Goal: Task Accomplishment & Management: Manage account settings

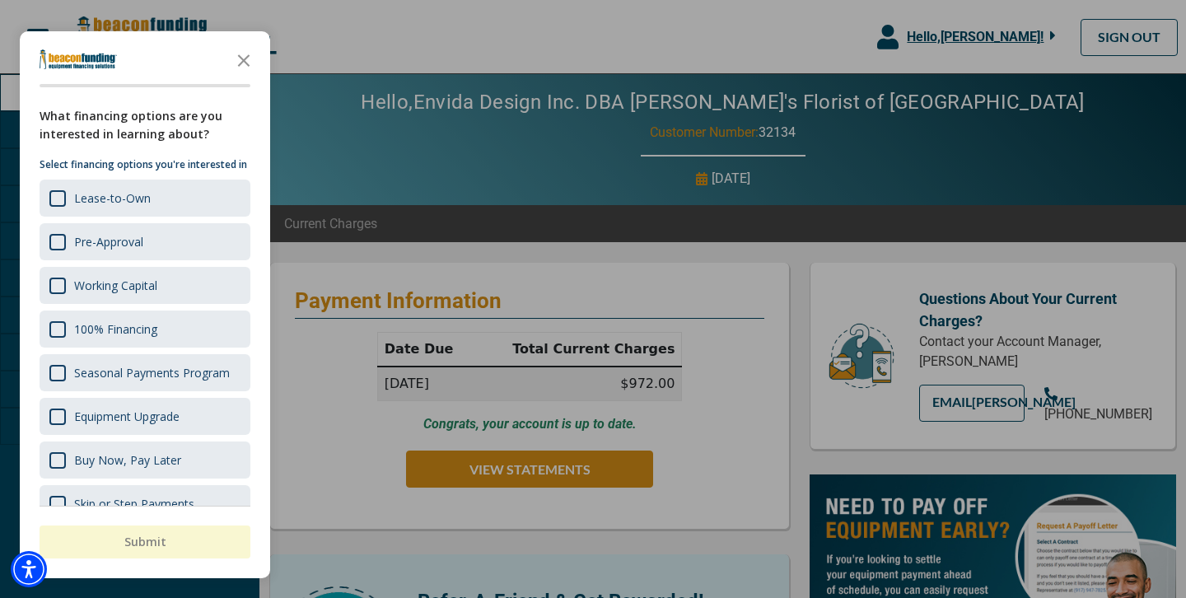
click at [91, 166] on p "Select financing options you're interested in" at bounding box center [145, 165] width 211 height 16
click at [241, 63] on polygon "Close the survey" at bounding box center [244, 60] width 12 height 12
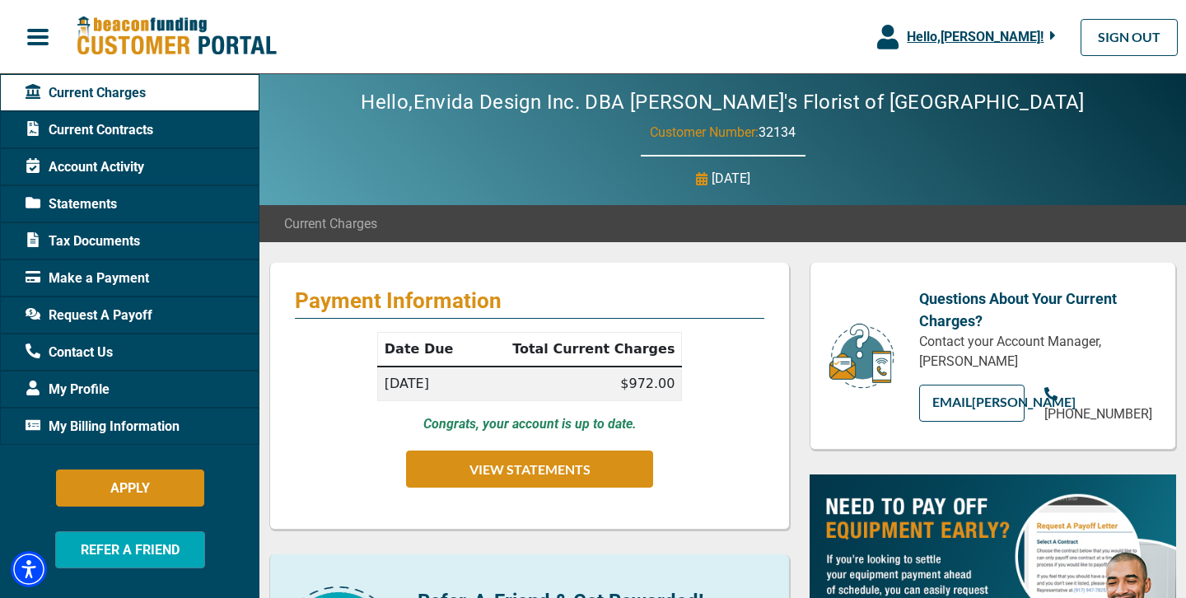
click at [94, 240] on span "Tax Documents" at bounding box center [83, 241] width 115 height 20
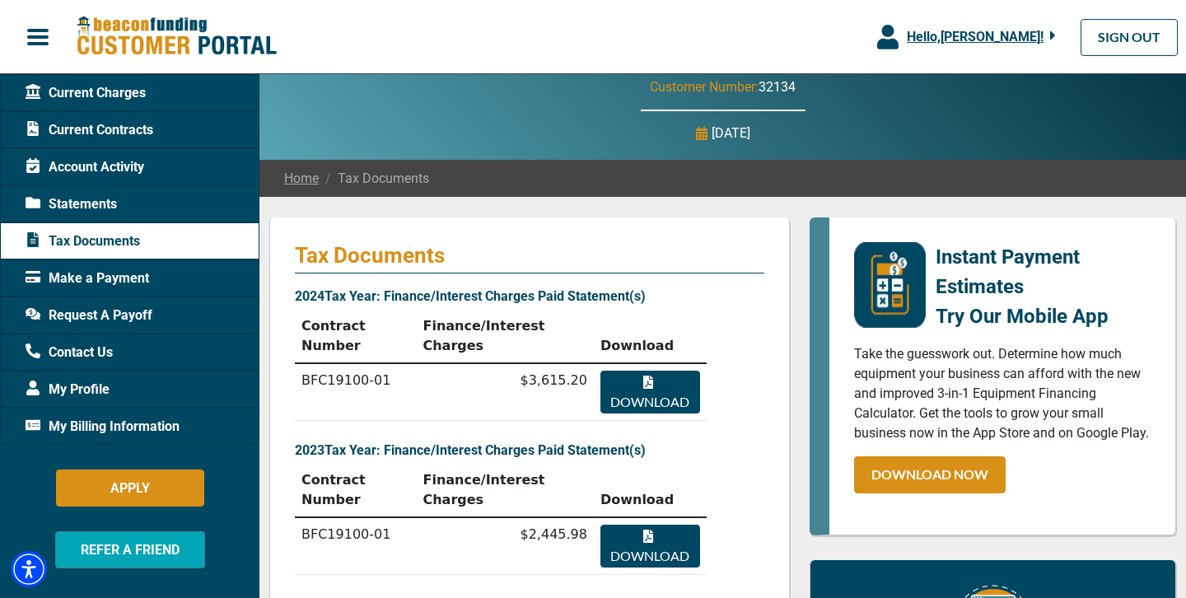
scroll to position [42, 0]
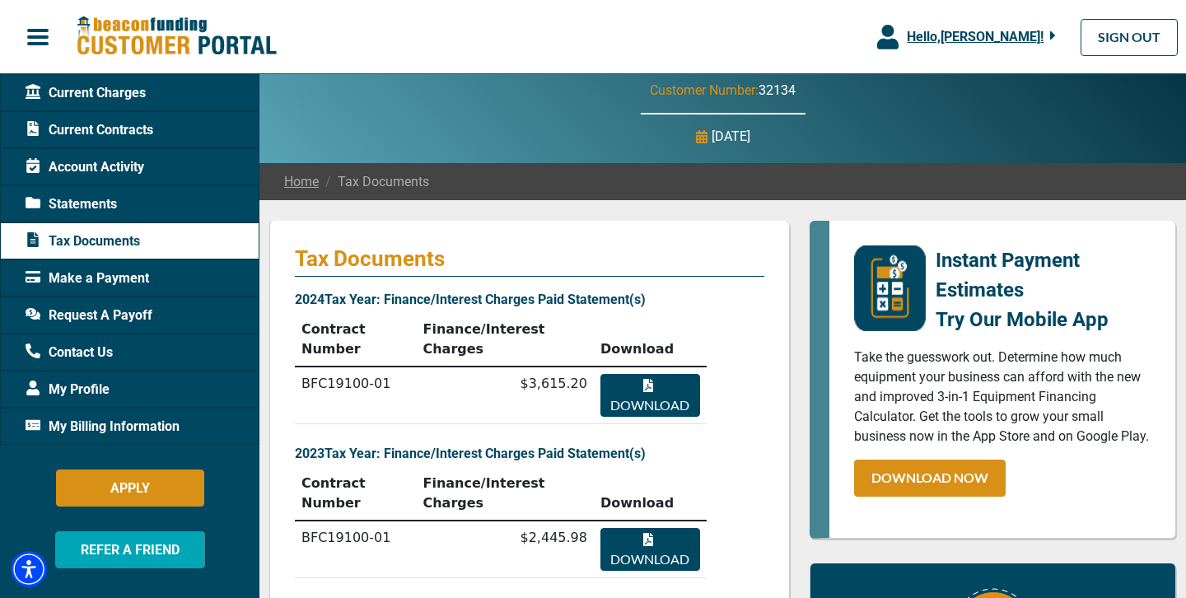
click at [96, 158] on span "Account Activity" at bounding box center [85, 167] width 119 height 20
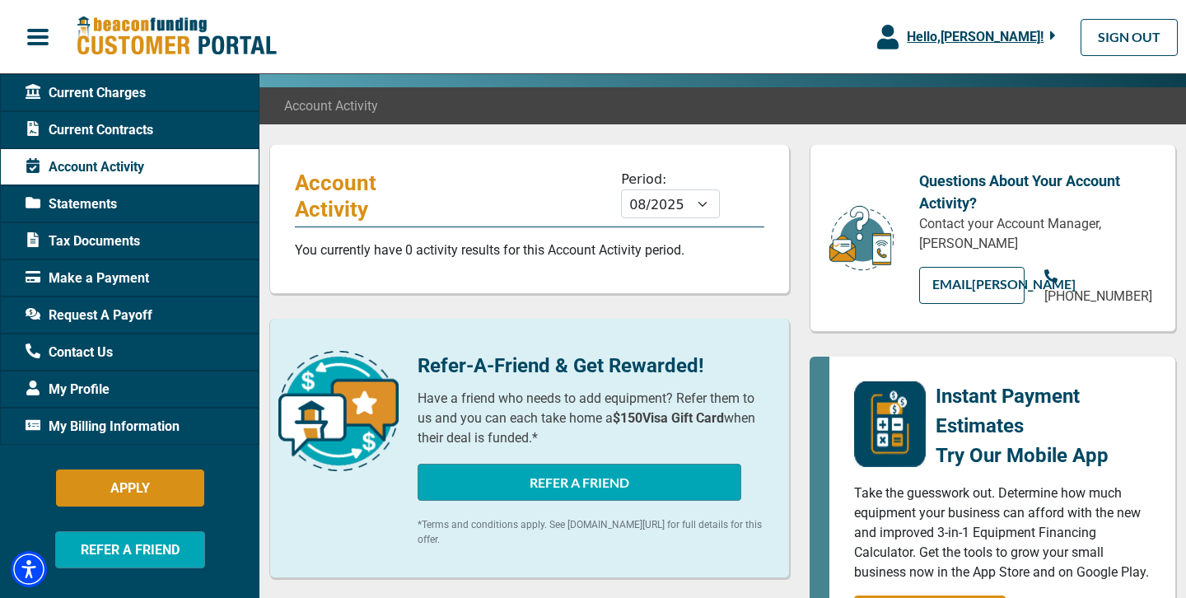
scroll to position [133, 0]
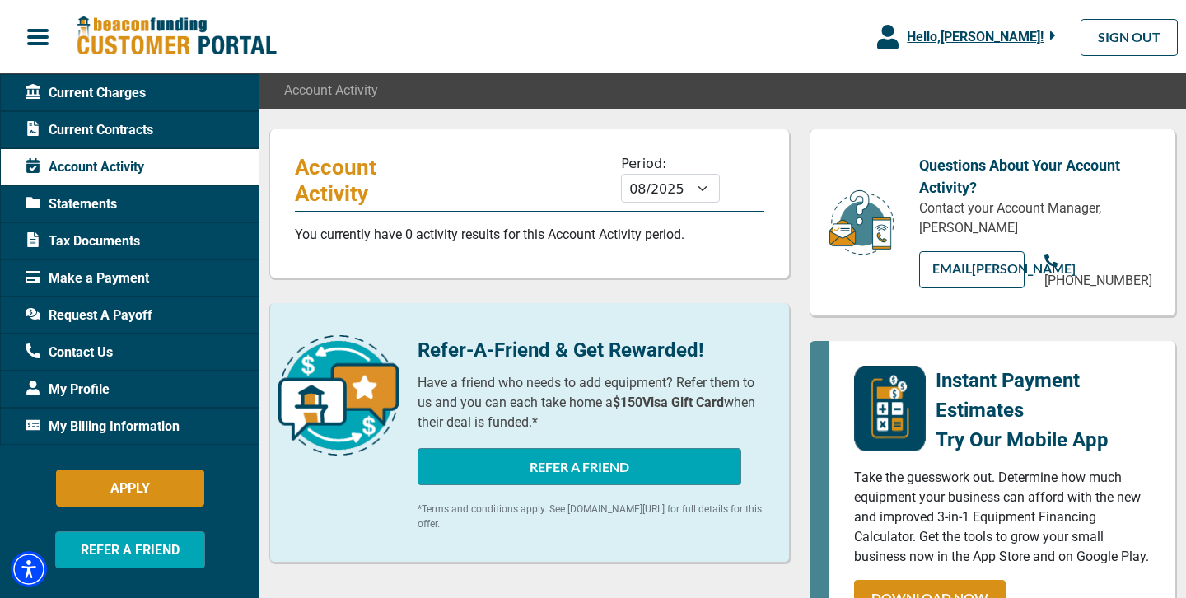
click at [100, 126] on span "Current Contracts" at bounding box center [90, 130] width 128 height 20
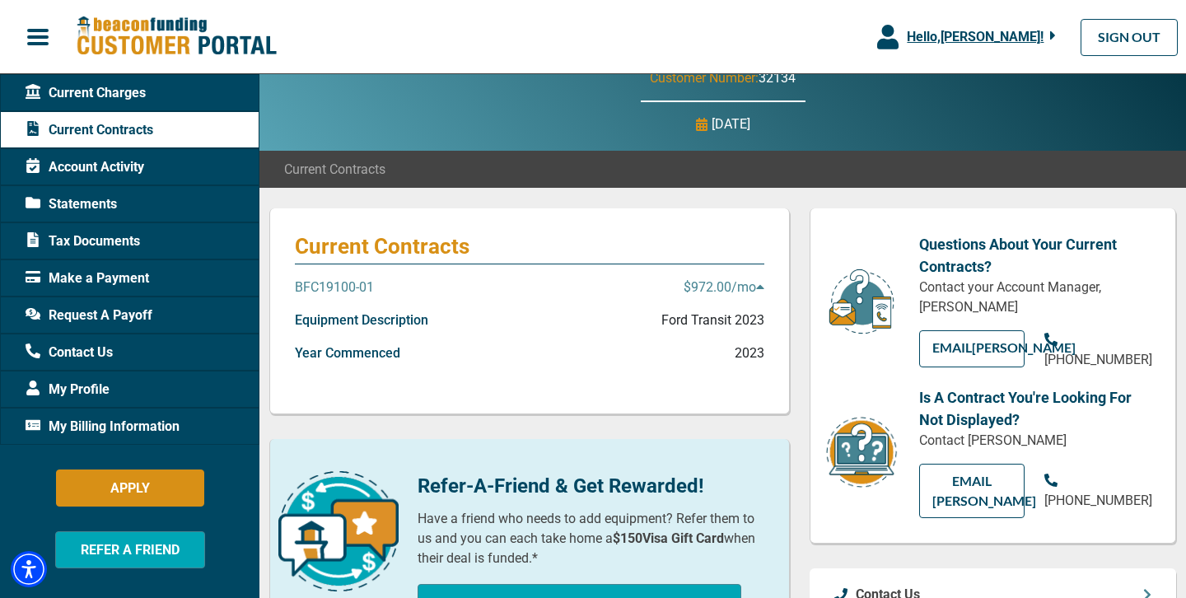
scroll to position [72, 0]
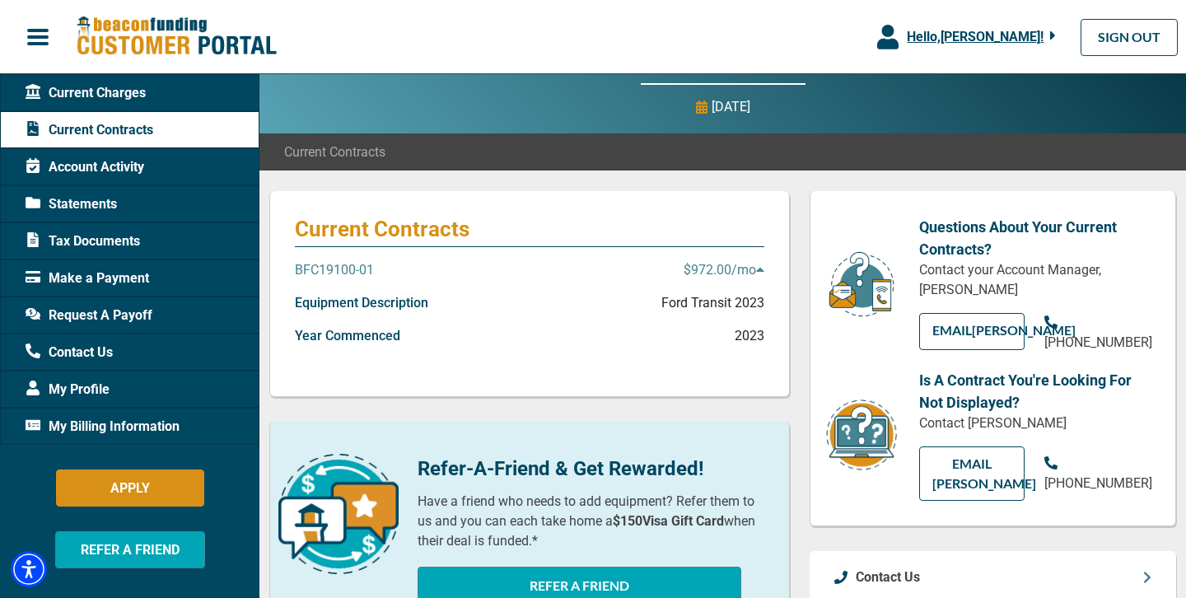
click at [723, 304] on p "Ford Transit 2023" at bounding box center [713, 303] width 103 height 20
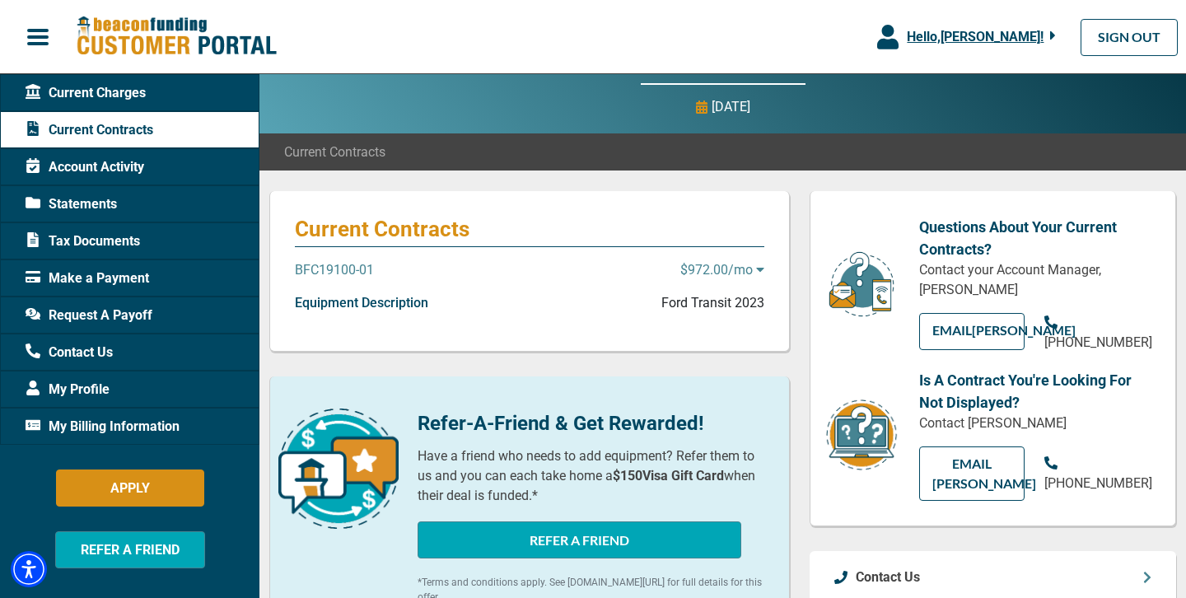
click at [723, 304] on p "Ford Transit 2023" at bounding box center [713, 303] width 103 height 20
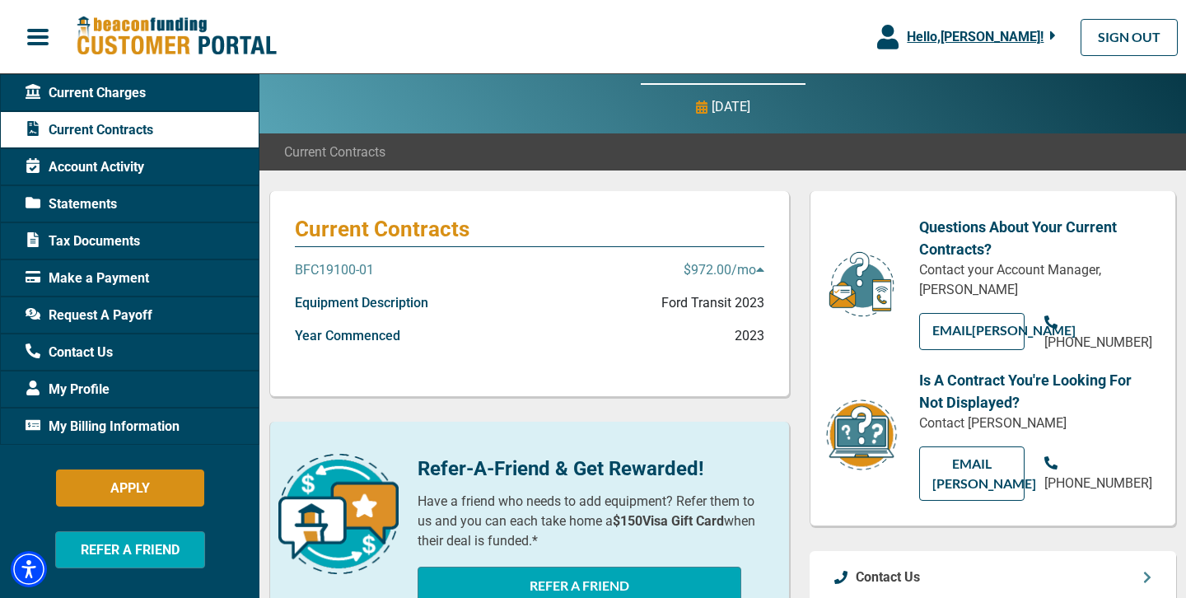
click at [690, 336] on div "Year Commenced 2023" at bounding box center [530, 342] width 470 height 33
click at [82, 208] on span "Statements" at bounding box center [71, 204] width 91 height 20
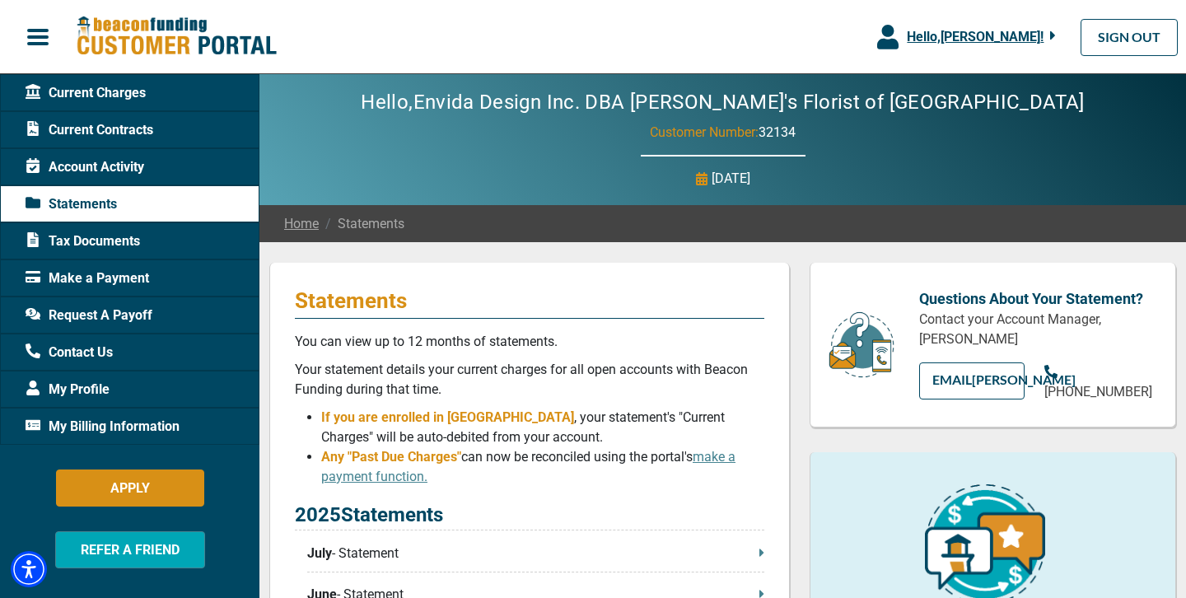
click at [93, 172] on span "Account Activity" at bounding box center [85, 167] width 119 height 20
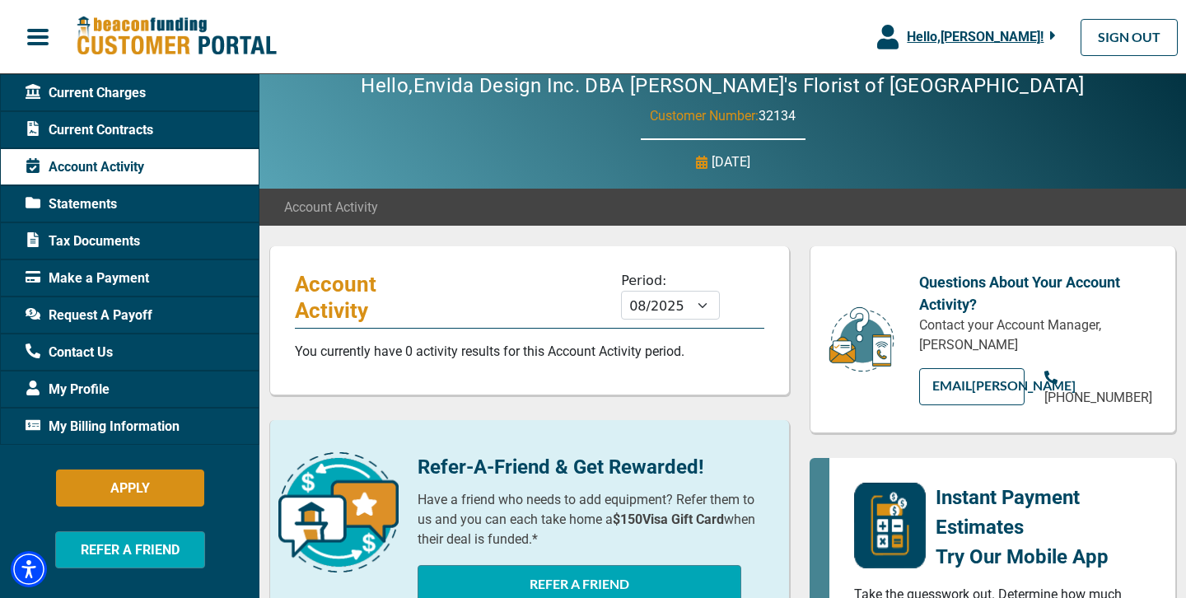
scroll to position [27, 0]
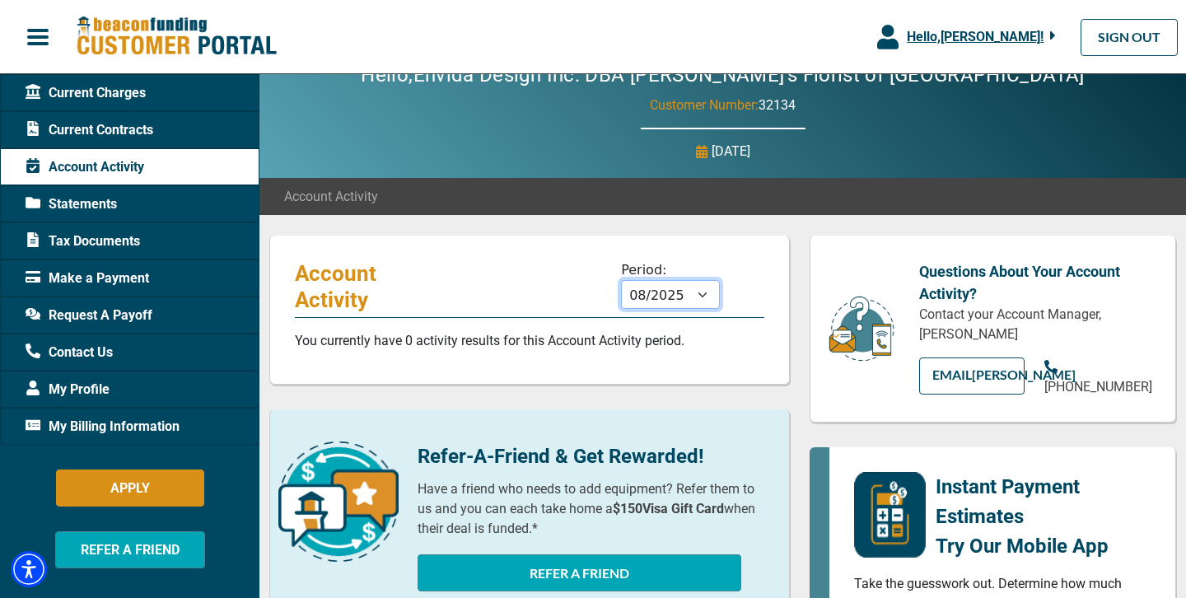
click at [707, 297] on select "09/2025 08/2025 07/2025 06/2025 05/2025 04/2025 03/2025 02/2025 01/2025 12/2024…" at bounding box center [670, 294] width 99 height 29
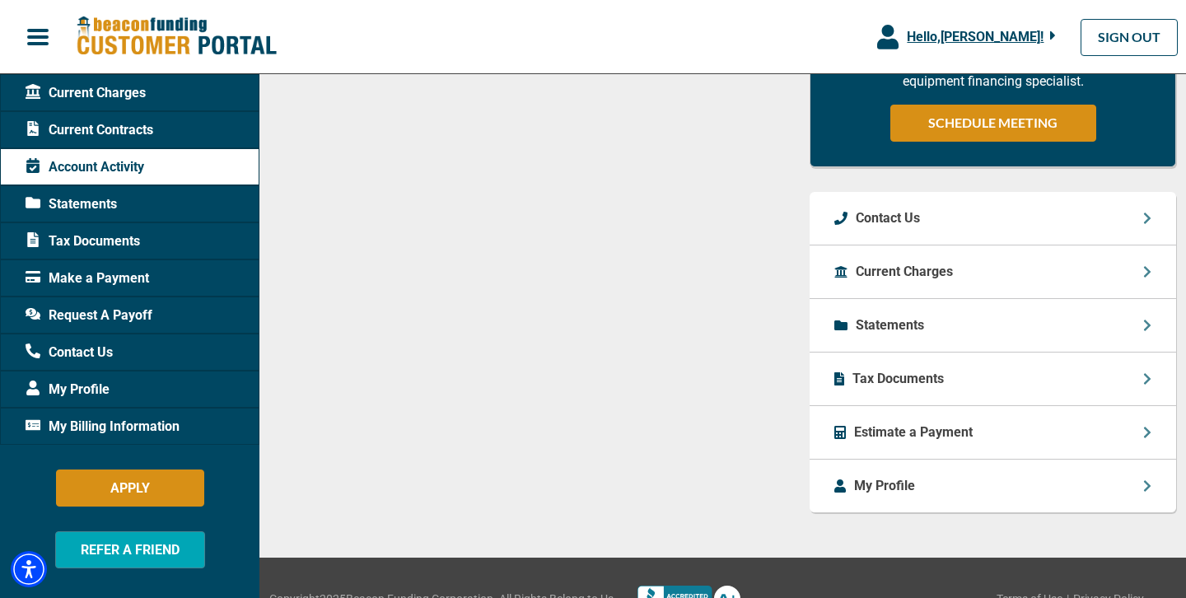
scroll to position [981, 0]
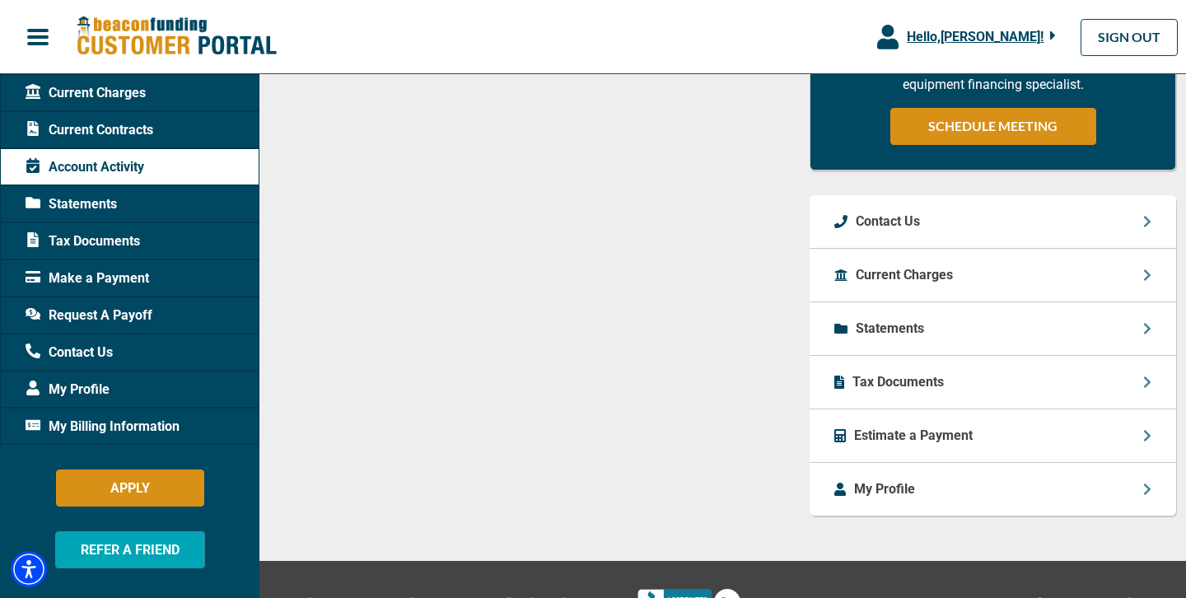
click at [890, 499] on p "My Profile" at bounding box center [884, 489] width 61 height 20
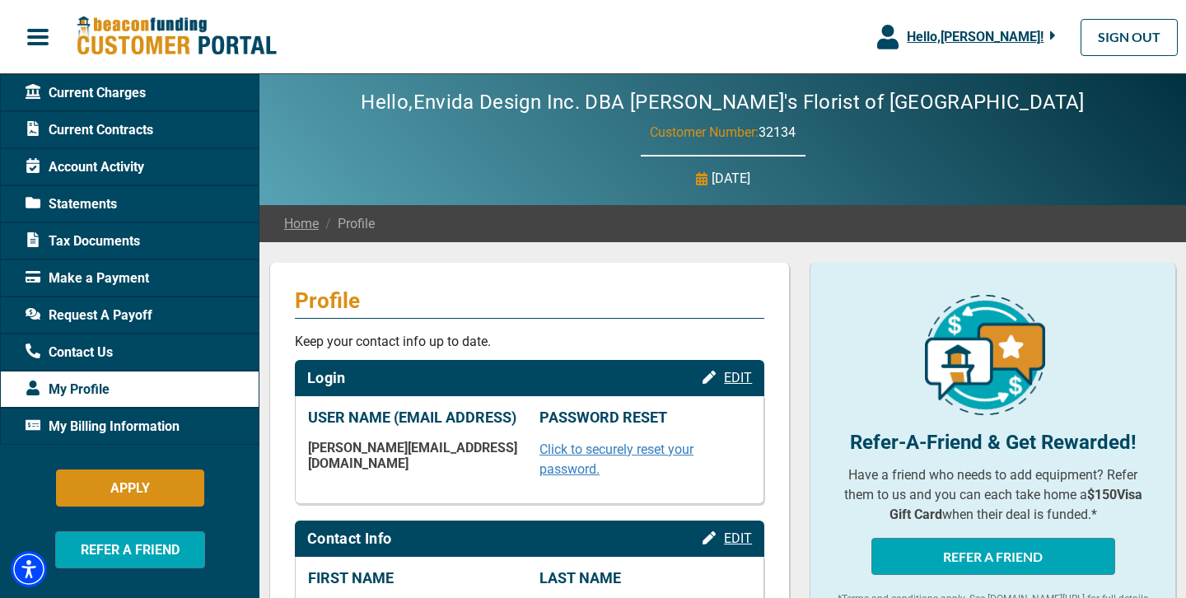
click at [101, 422] on span "My Billing Information" at bounding box center [103, 427] width 154 height 20
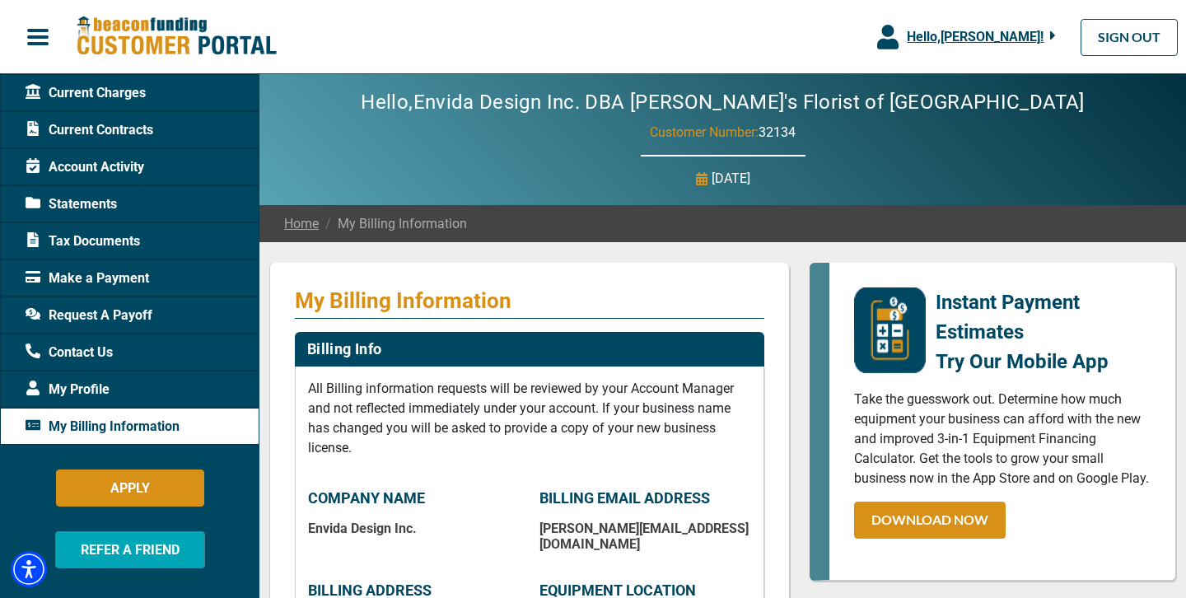
click at [90, 166] on span "Account Activity" at bounding box center [85, 167] width 119 height 20
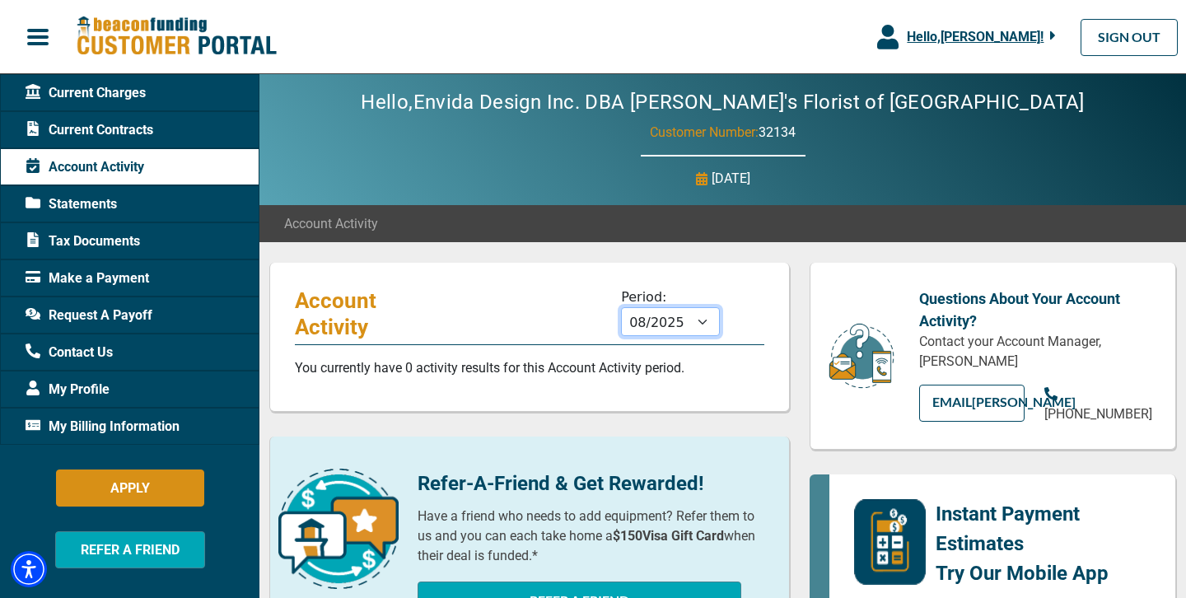
click at [699, 321] on select "09/2025 08/2025 07/2025 06/2025 05/2025 04/2025 03/2025 02/2025 01/2025 12/2024…" at bounding box center [670, 321] width 99 height 29
click at [87, 322] on span "Request A Payoff" at bounding box center [89, 316] width 127 height 20
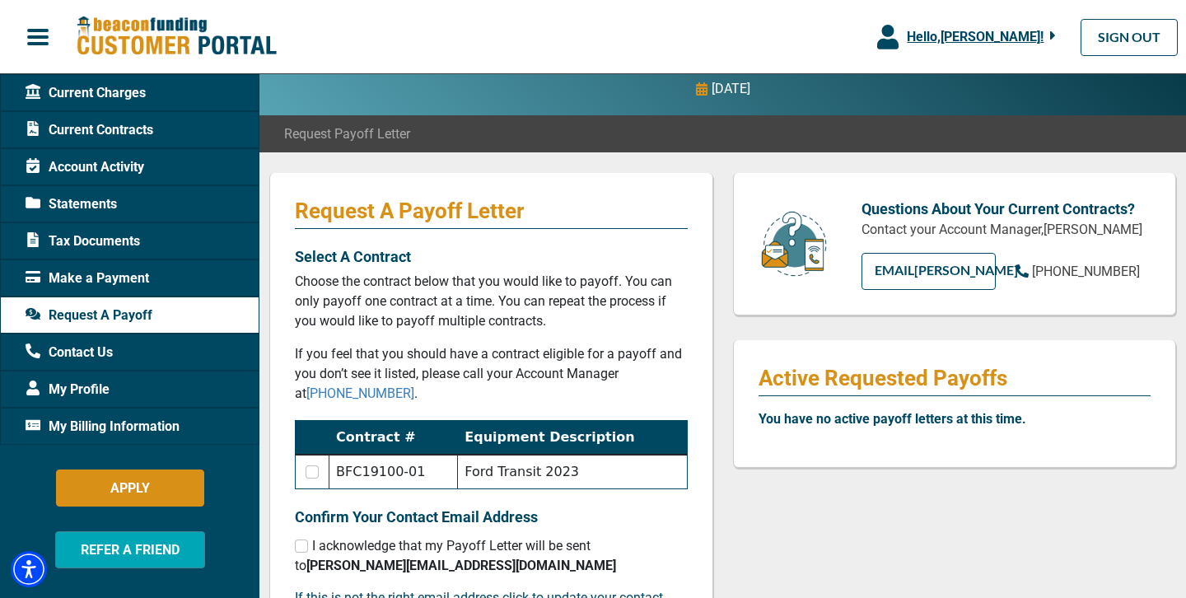
scroll to position [92, 0]
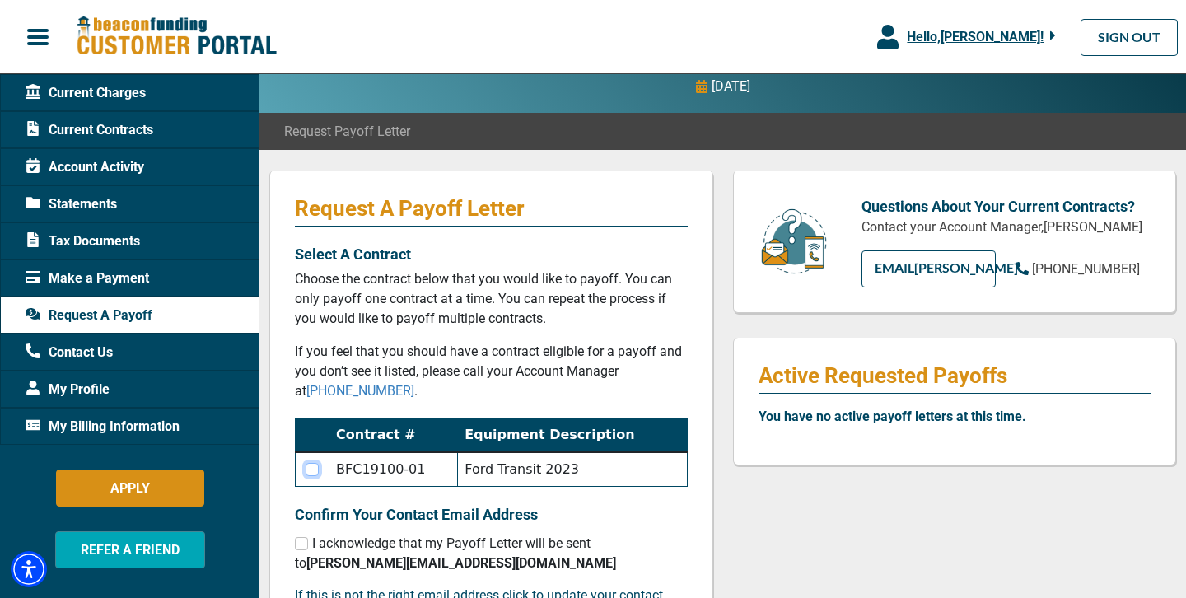
click at [310, 467] on input "checkbox" at bounding box center [312, 469] width 13 height 13
checkbox input "true"
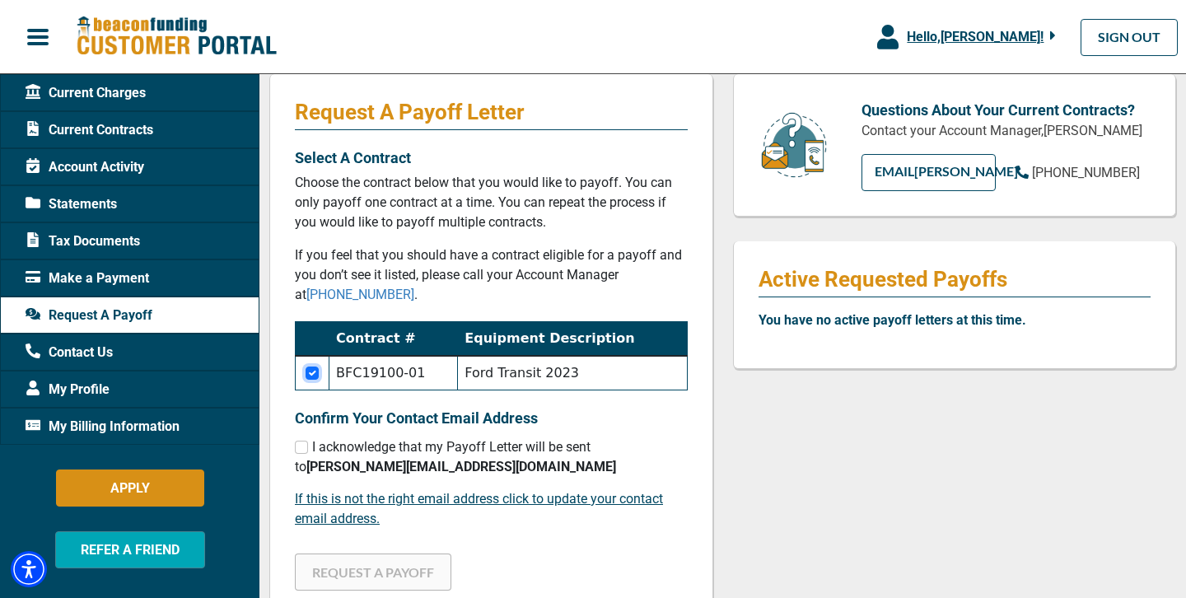
scroll to position [199, 0]
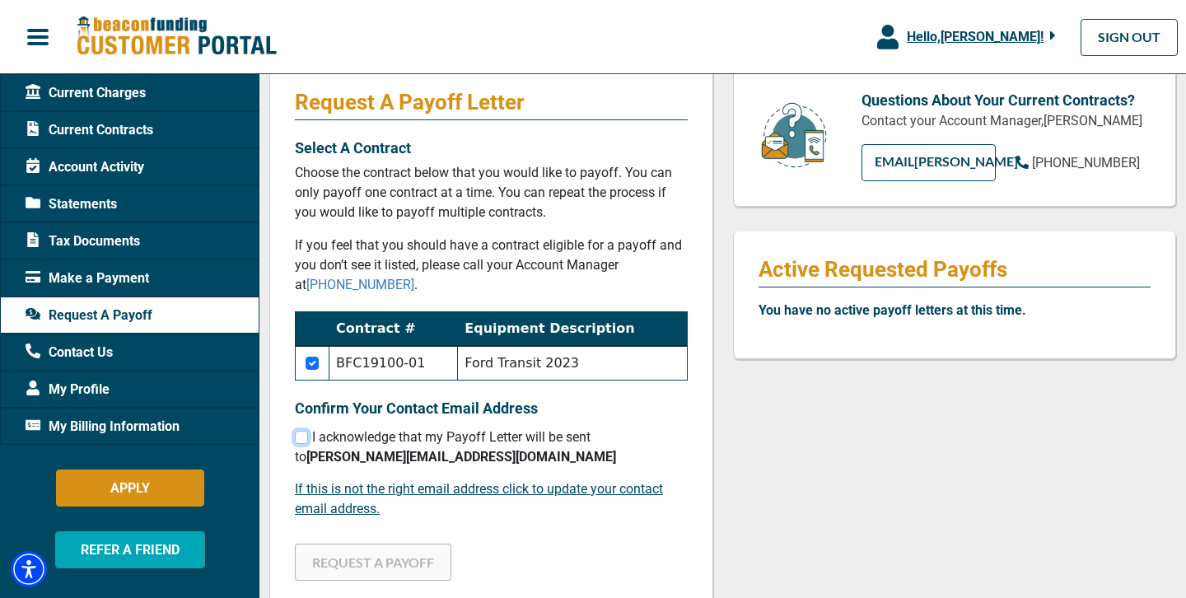
click at [303, 436] on input "checkbox" at bounding box center [301, 437] width 13 height 13
checkbox input "true"
click at [387, 555] on button "REQUEST A PAYOFF" at bounding box center [373, 562] width 157 height 37
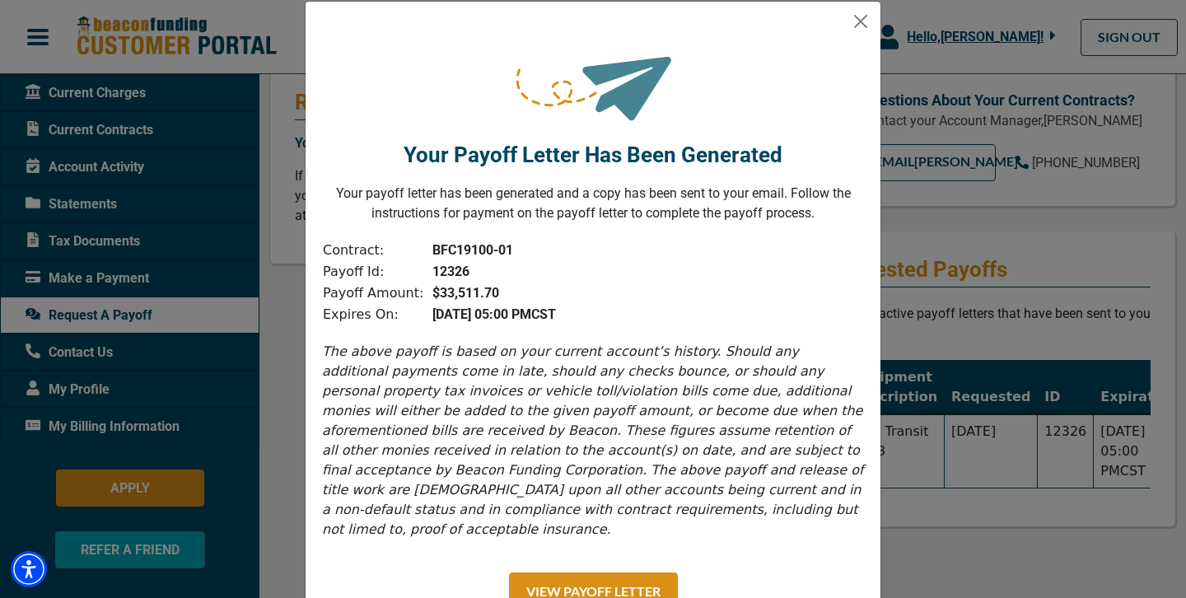
scroll to position [0, 0]
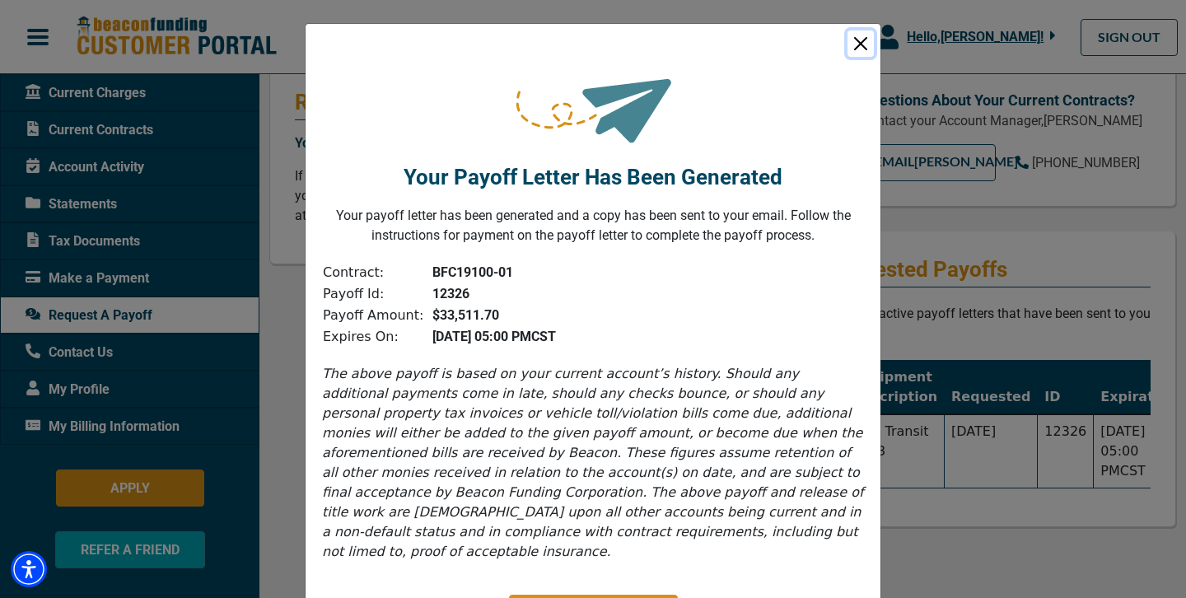
click at [852, 42] on button "Close" at bounding box center [861, 43] width 26 height 26
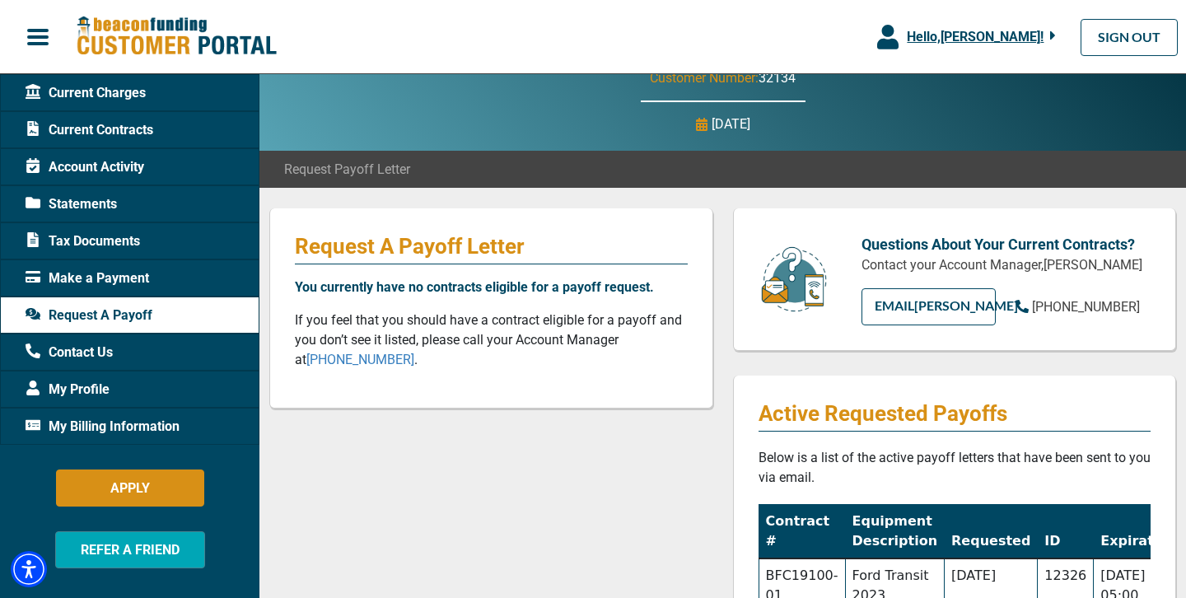
scroll to position [43, 0]
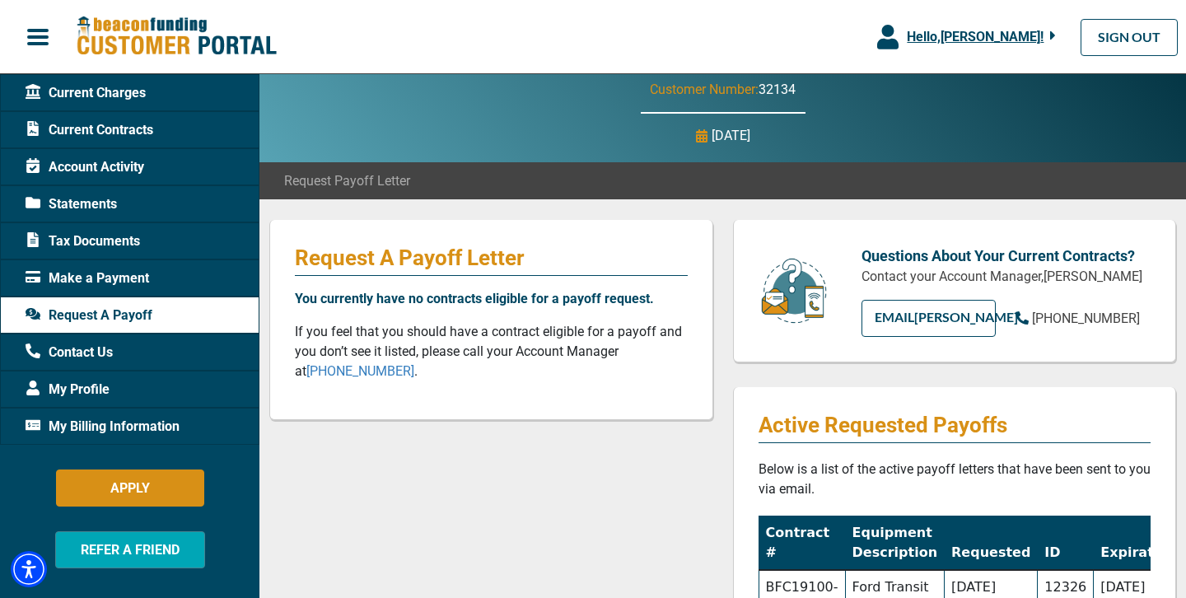
click at [35, 42] on span "button" at bounding box center [38, 37] width 25 height 25
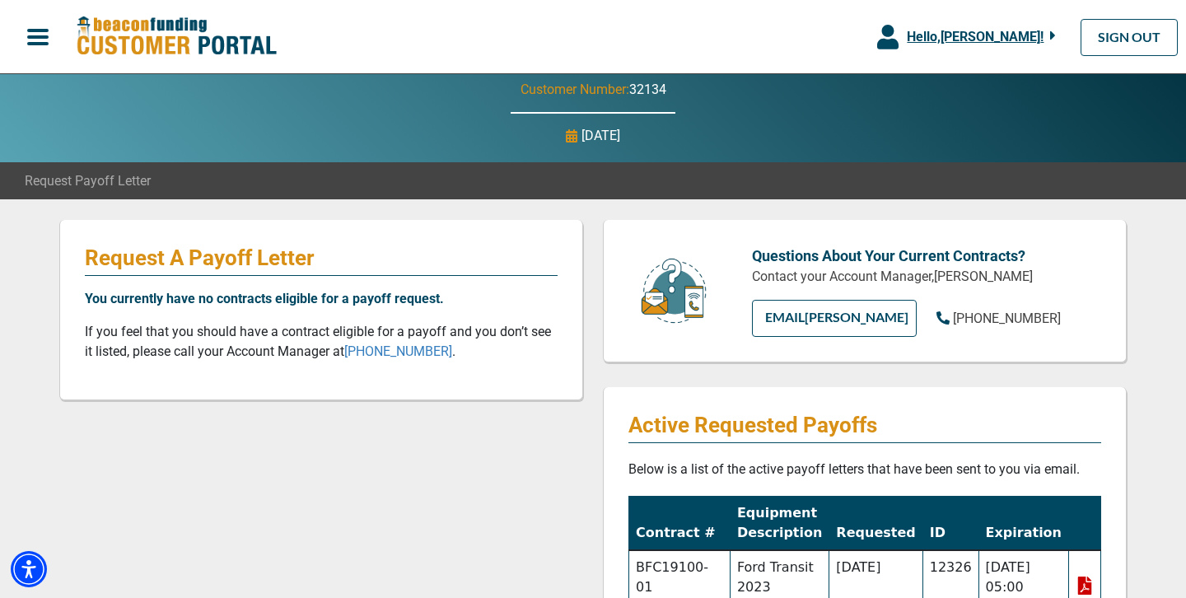
click at [35, 42] on span "button" at bounding box center [38, 37] width 25 height 25
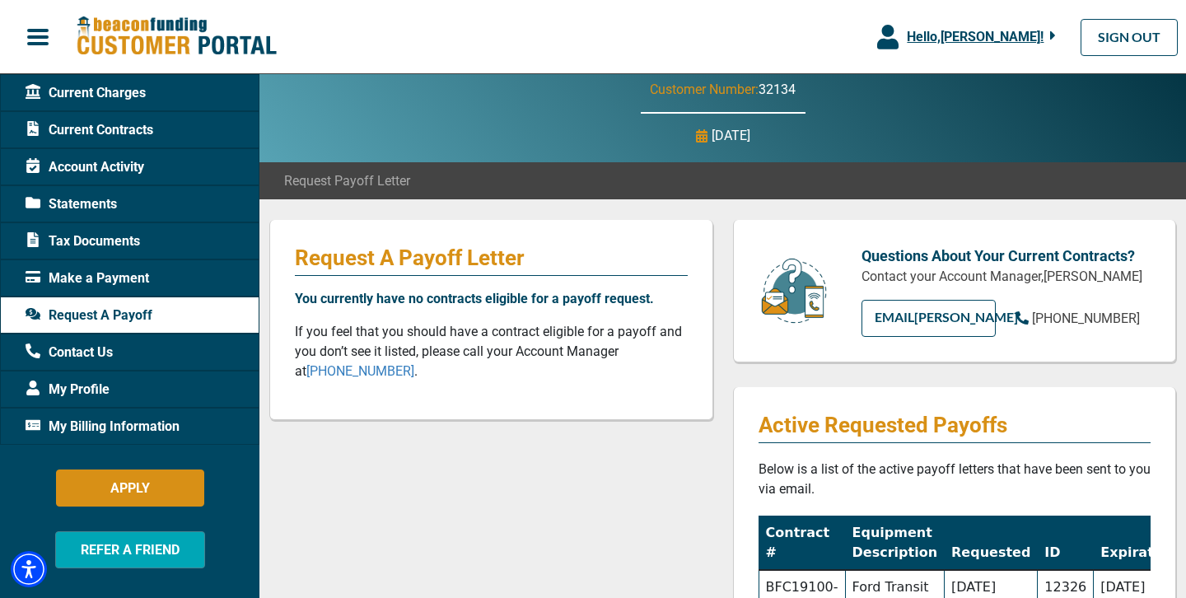
click at [89, 241] on span "Tax Documents" at bounding box center [83, 241] width 115 height 20
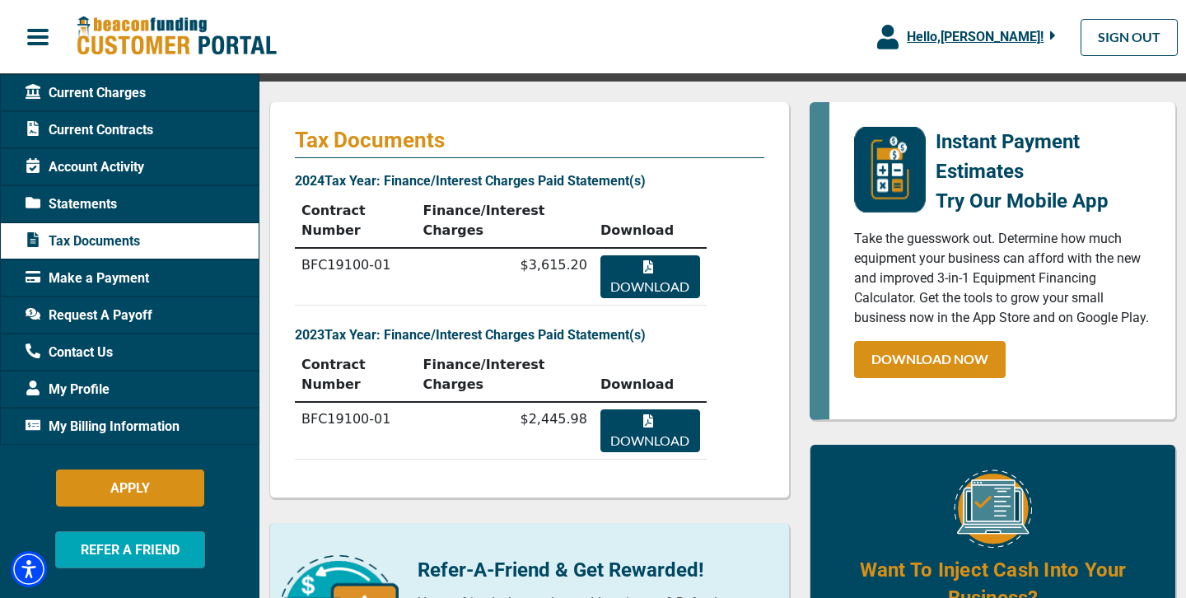
scroll to position [172, 0]
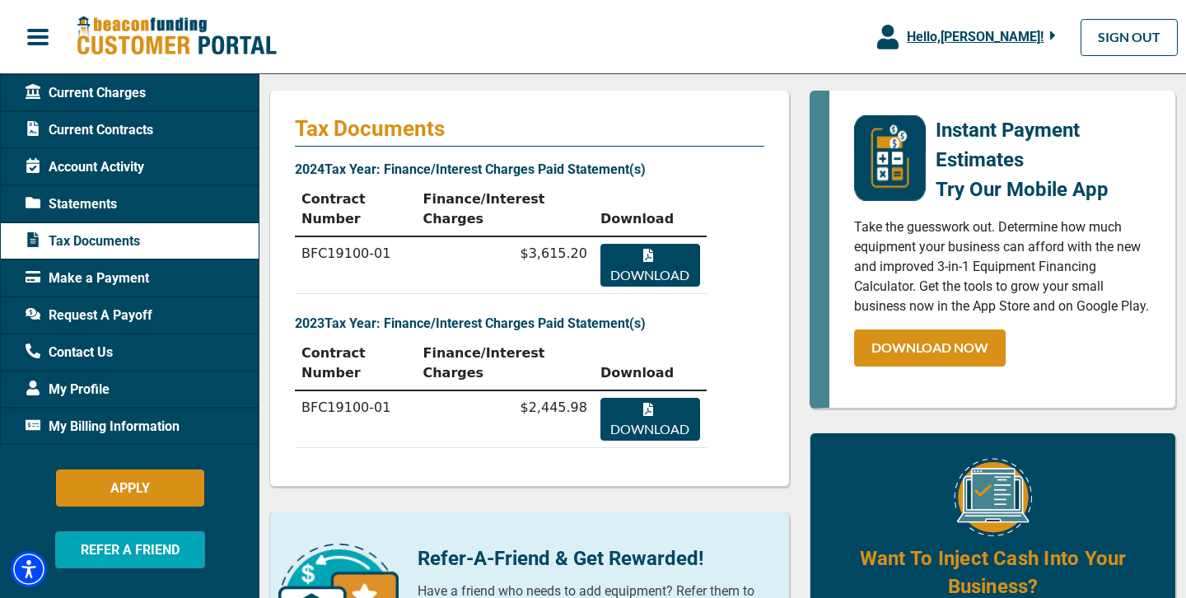
click at [644, 410] on icon "button" at bounding box center [648, 409] width 10 height 13
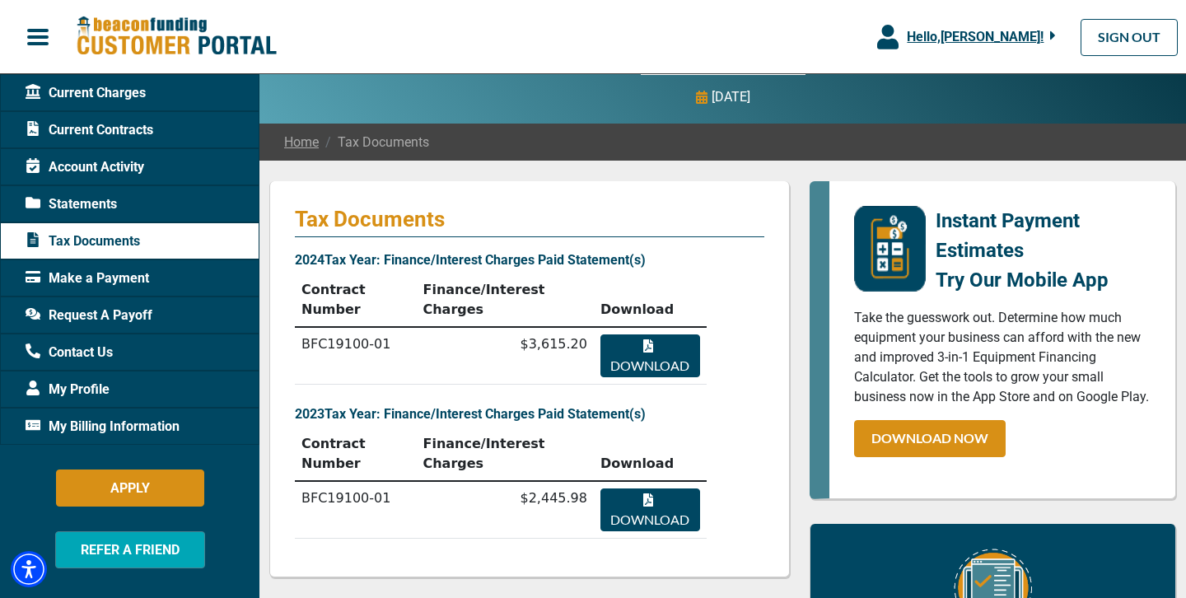
scroll to position [77, 0]
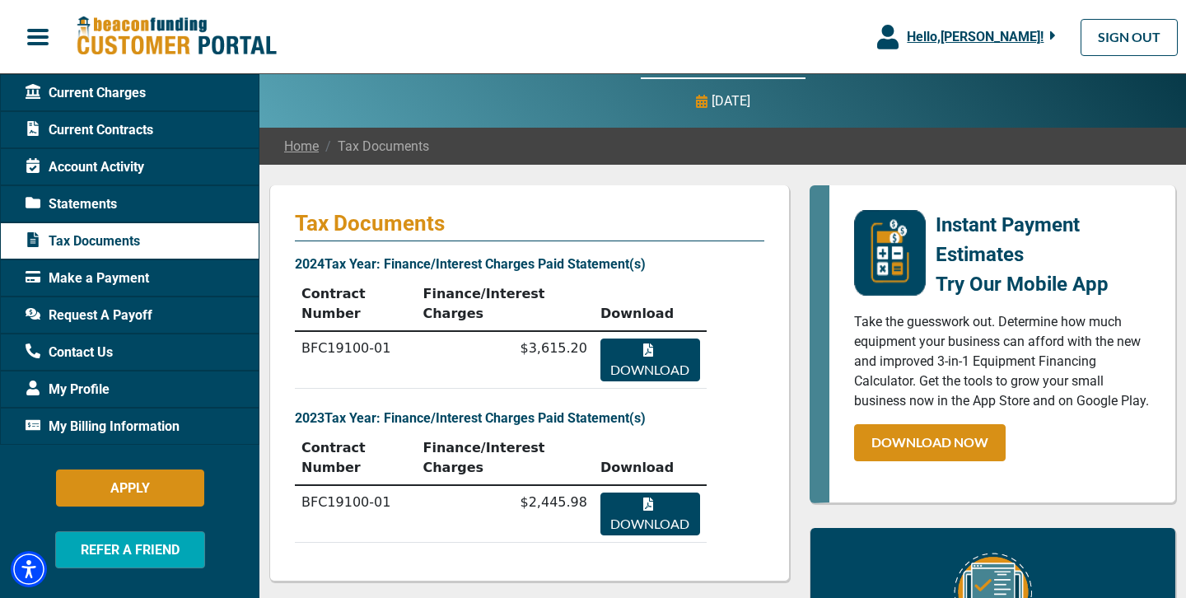
click at [107, 161] on span "Account Activity" at bounding box center [85, 167] width 119 height 20
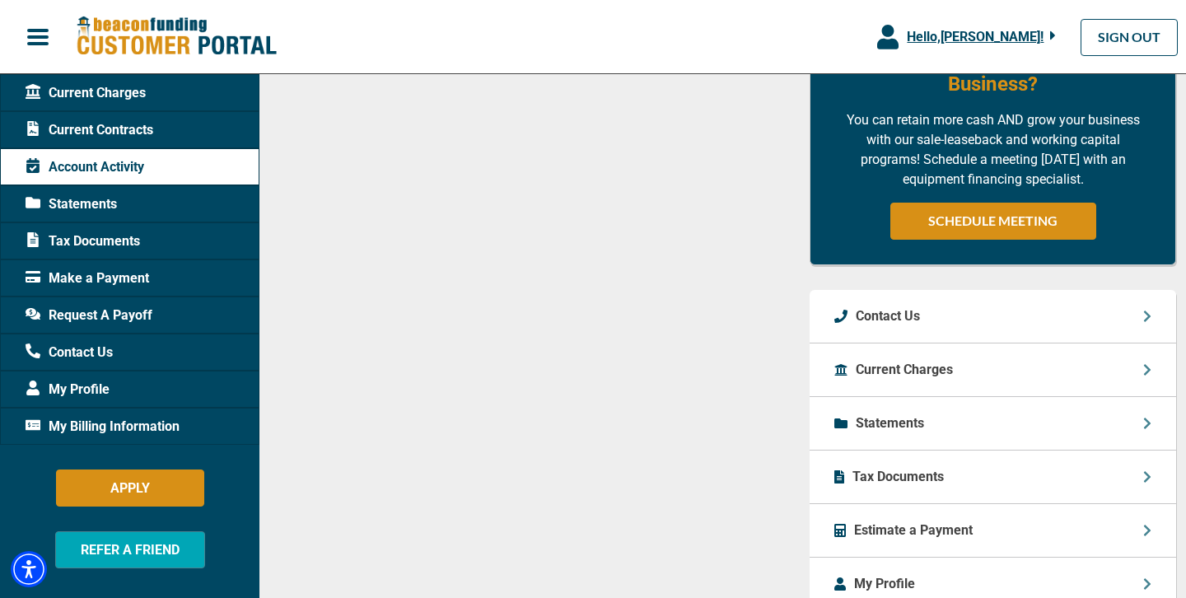
scroll to position [911, 0]
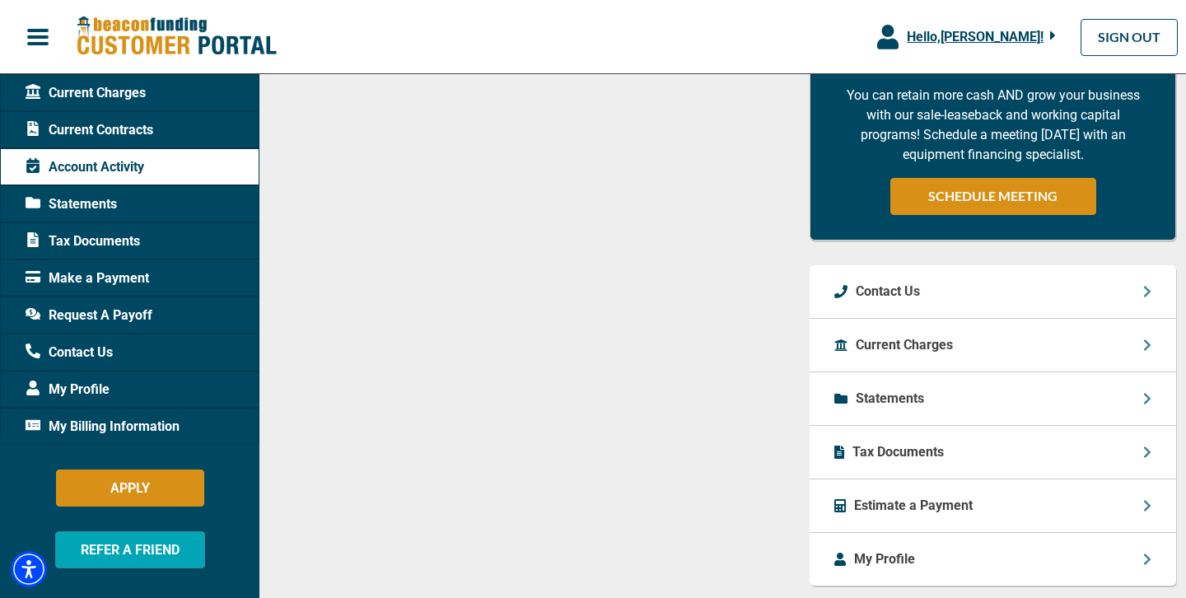
click at [1145, 352] on icon at bounding box center [1147, 345] width 8 height 13
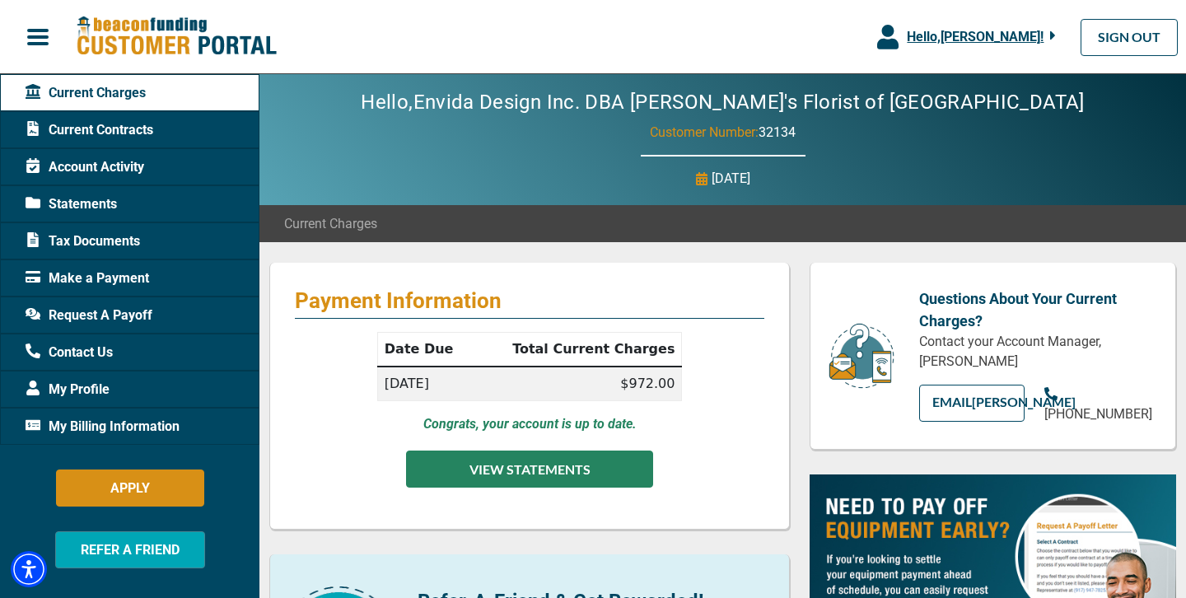
click at [563, 475] on button "VIEW STATEMENTS" at bounding box center [529, 469] width 247 height 37
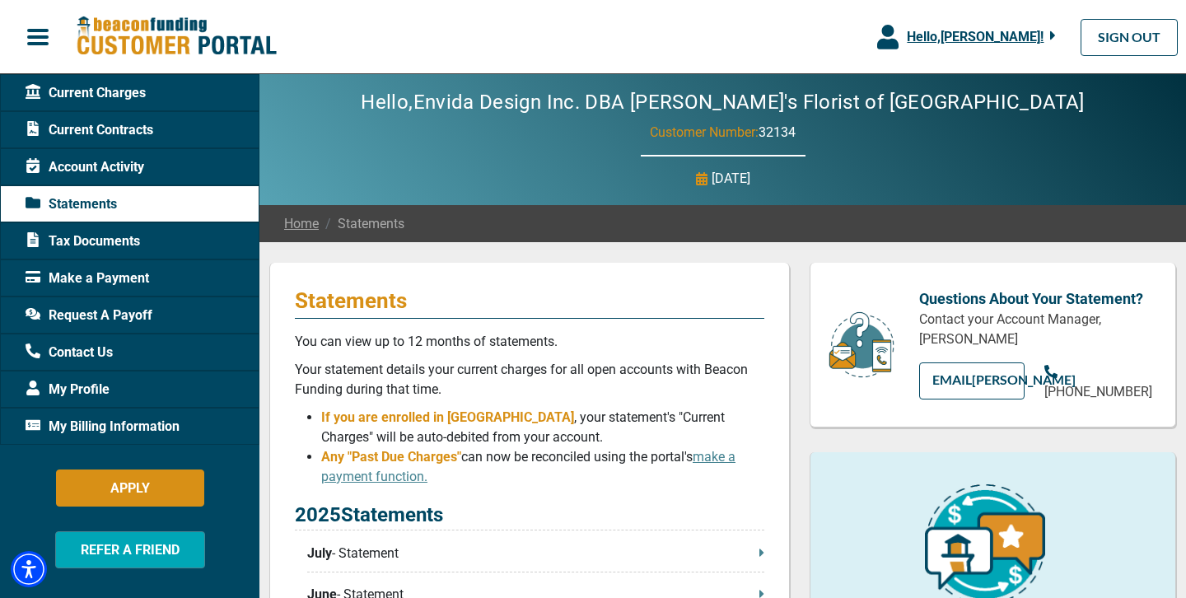
click at [117, 244] on span "Tax Documents" at bounding box center [83, 241] width 115 height 20
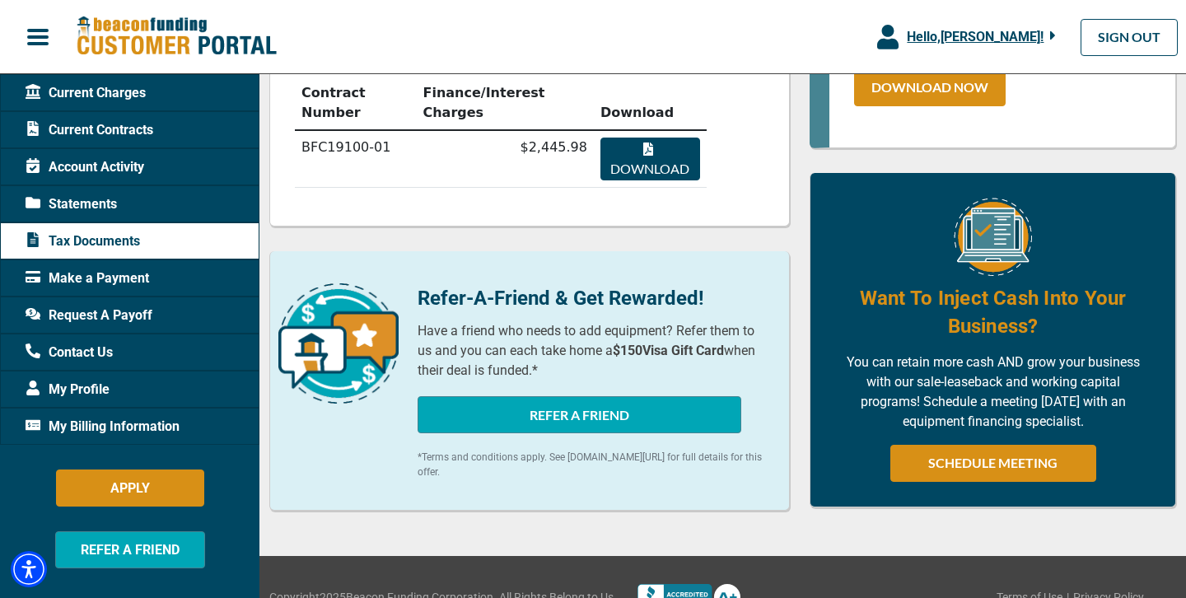
scroll to position [431, 0]
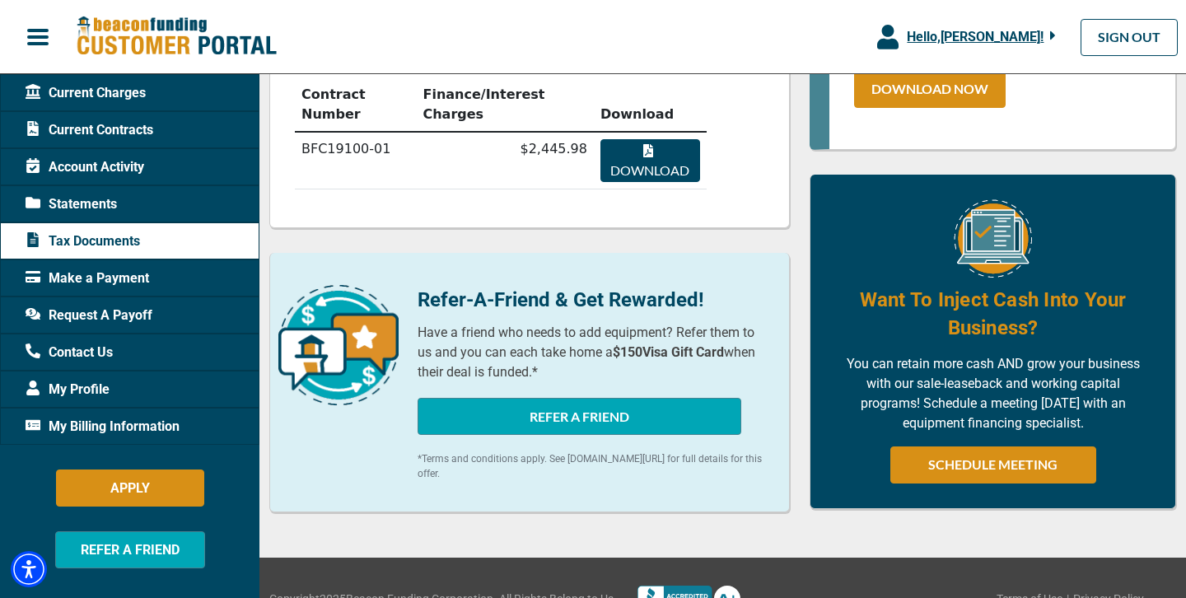
click at [119, 280] on span "Make a Payment" at bounding box center [88, 279] width 124 height 20
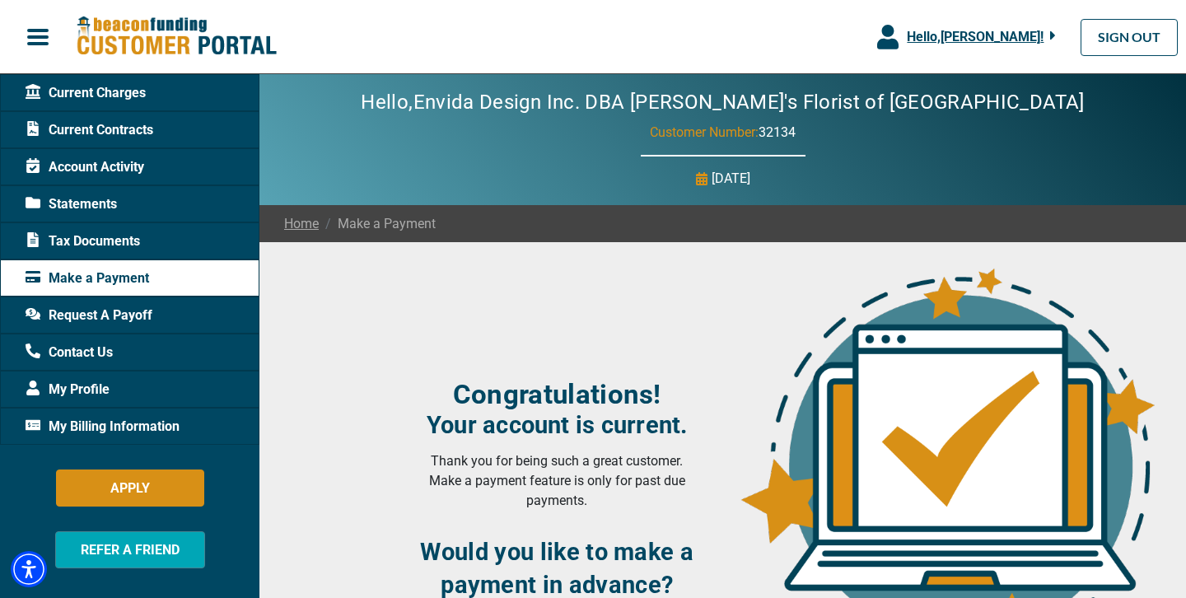
click at [69, 194] on span "Statements" at bounding box center [71, 204] width 91 height 20
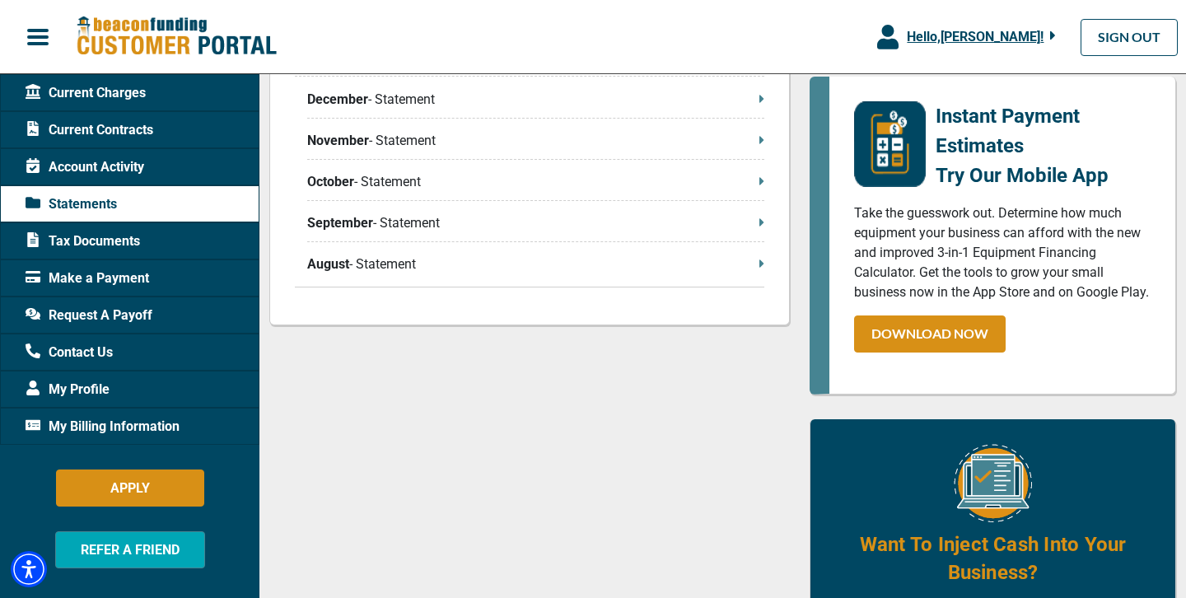
scroll to position [788, 0]
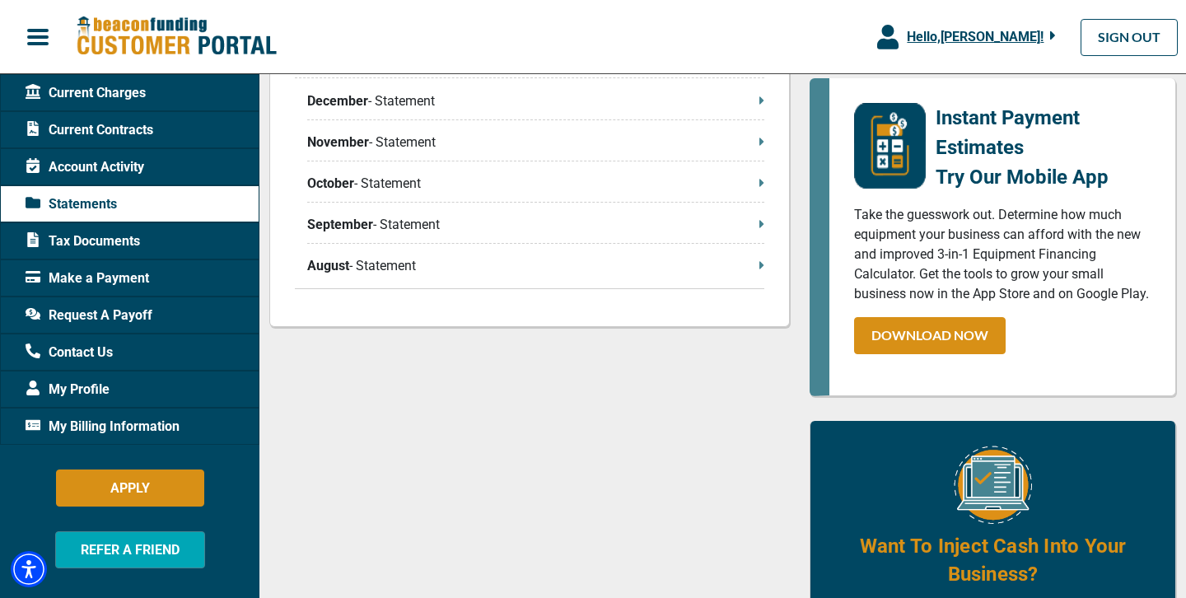
click at [486, 276] on p "August - Statement" at bounding box center [535, 266] width 457 height 20
click at [130, 316] on span "Request A Payoff" at bounding box center [89, 316] width 127 height 20
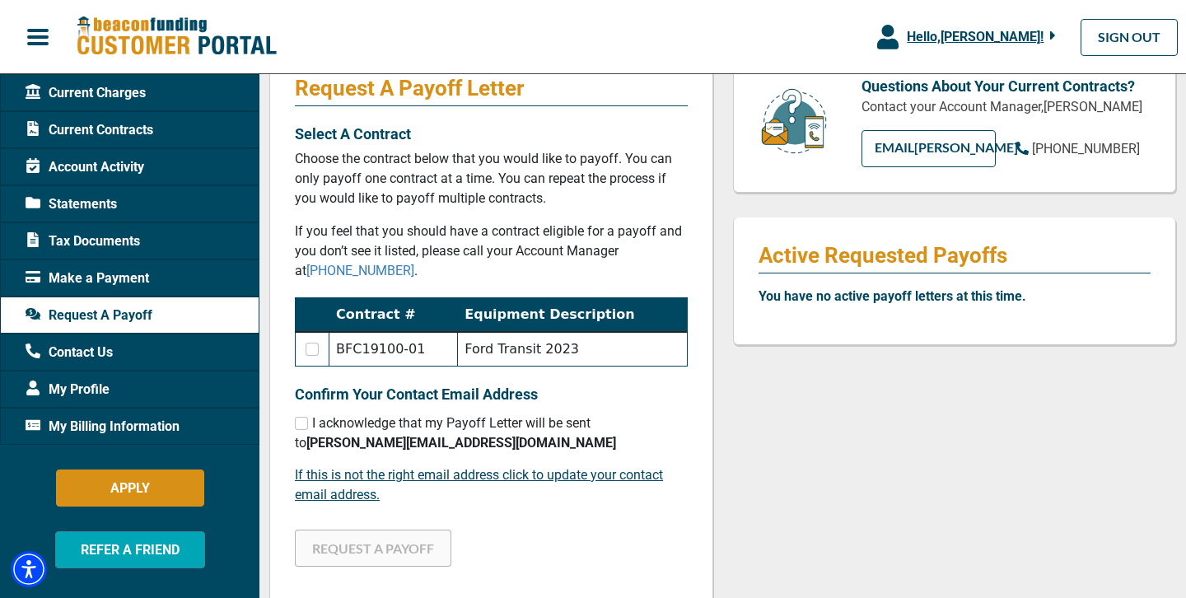
scroll to position [262, 0]
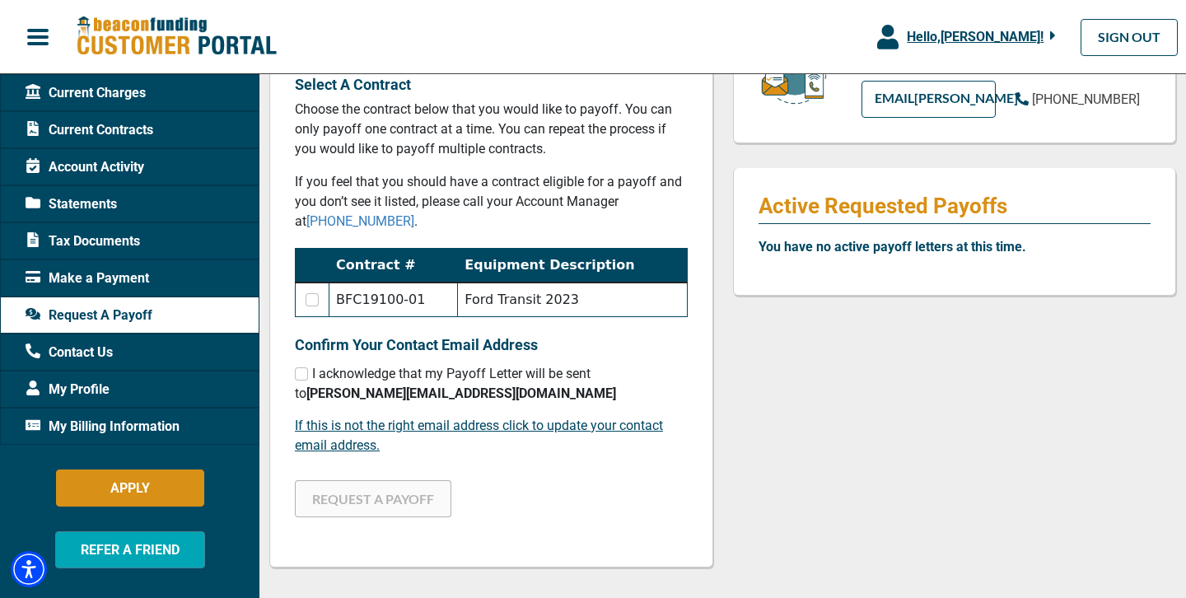
click at [312, 292] on td at bounding box center [313, 300] width 34 height 35
click at [311, 301] on input "checkbox" at bounding box center [312, 299] width 13 height 13
checkbox input "true"
click at [305, 376] on input "checkbox" at bounding box center [301, 373] width 13 height 13
checkbox input "true"
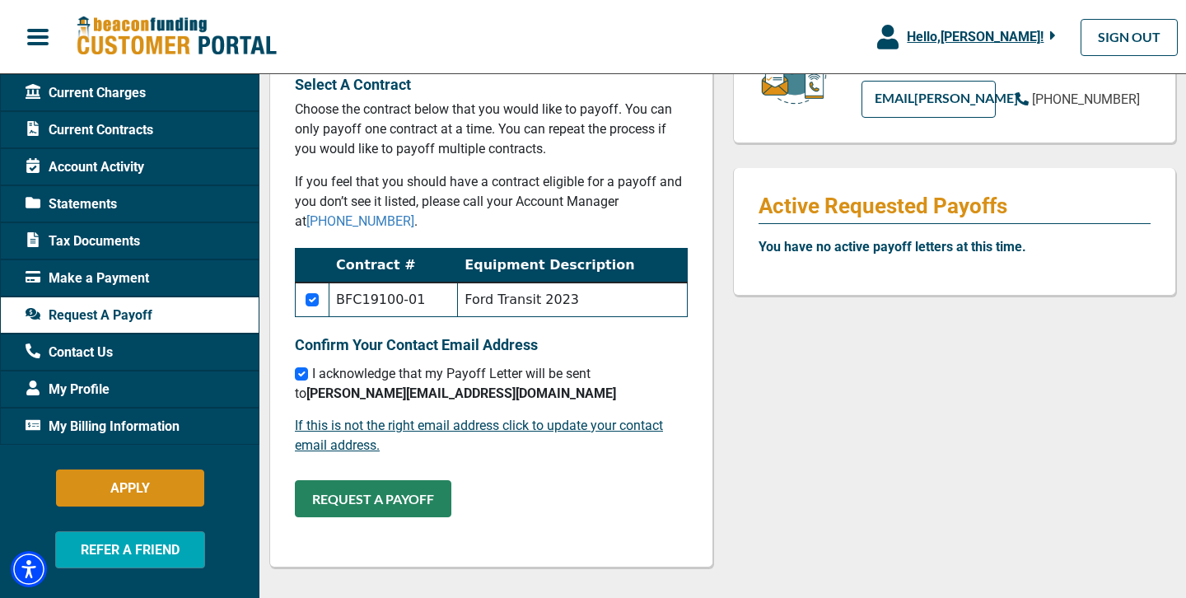
click at [362, 489] on button "REQUEST A PAYOFF" at bounding box center [373, 498] width 157 height 37
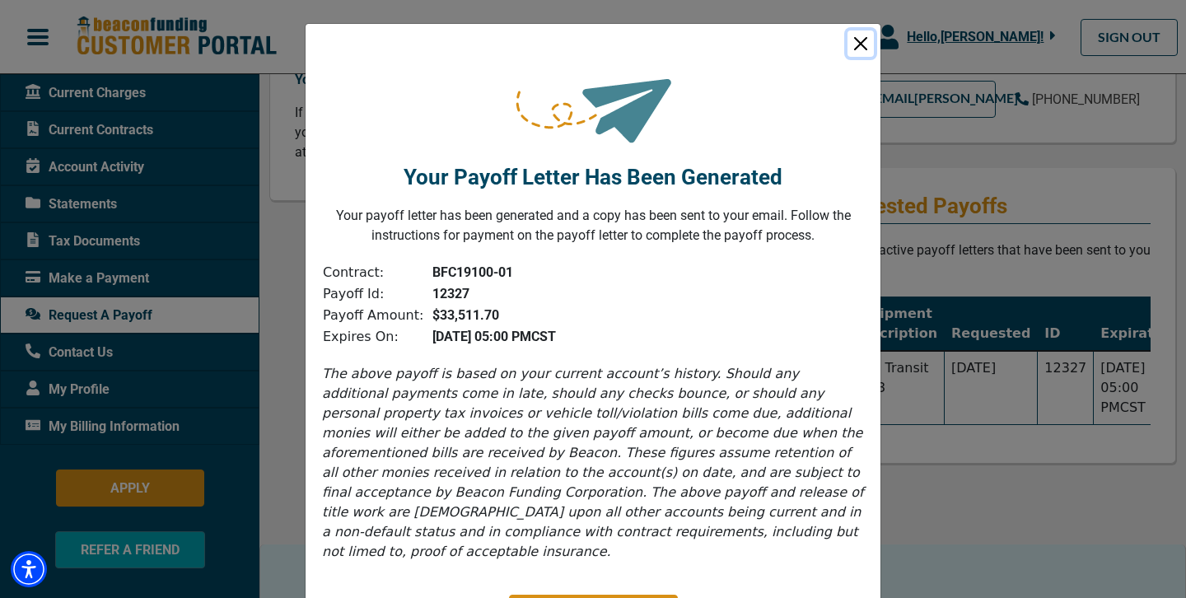
click at [854, 45] on button "Close" at bounding box center [861, 43] width 26 height 26
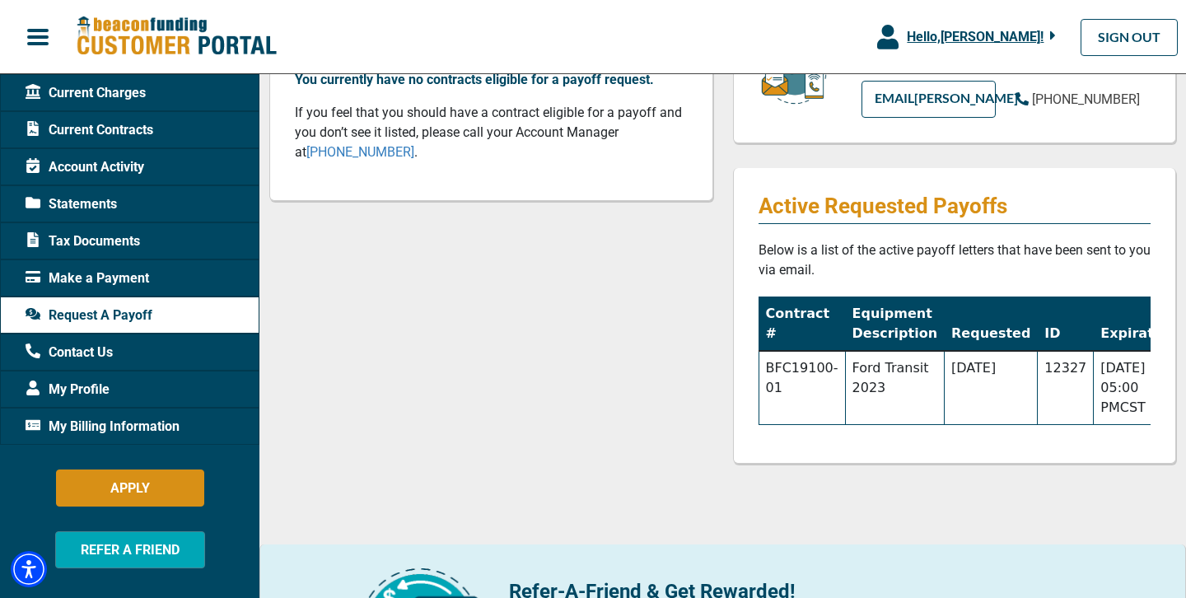
scroll to position [0, 0]
